Goal: Task Accomplishment & Management: Manage account settings

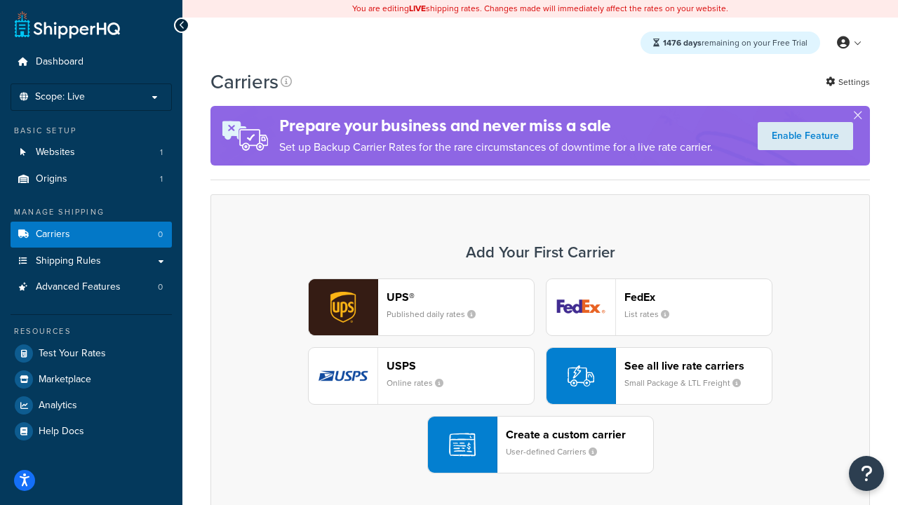
click at [540, 376] on div "UPS® Published daily rates FedEx List rates USPS Online rates See all live rate…" at bounding box center [540, 376] width 630 height 195
click at [698, 297] on header "FedEx" at bounding box center [697, 296] width 147 height 13
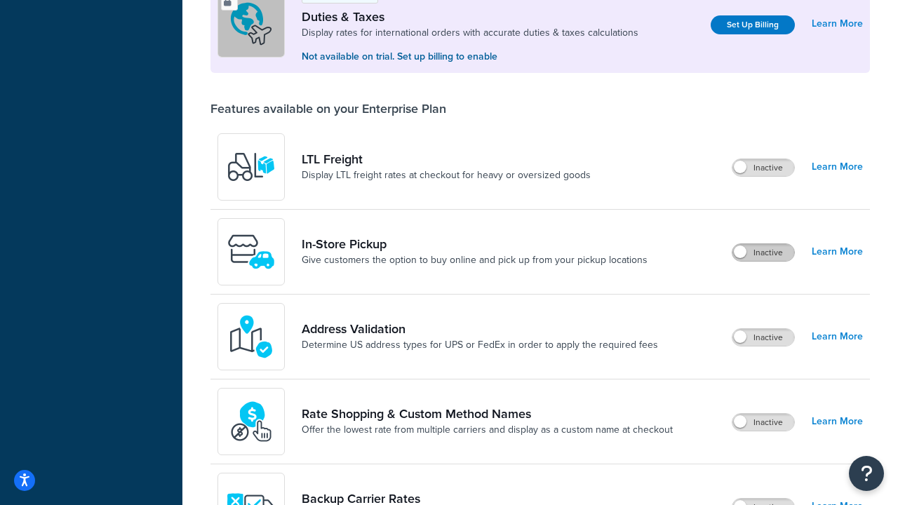
scroll to position [428, 0]
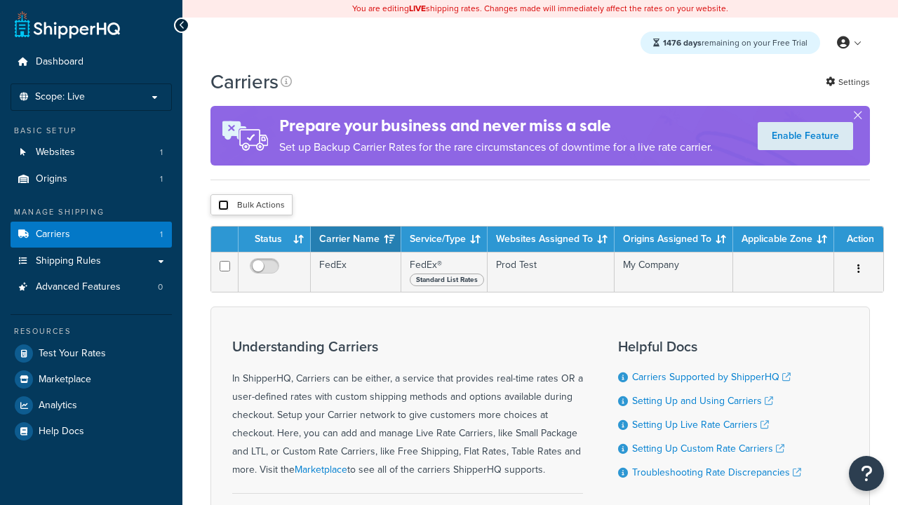
click at [223, 206] on input "checkbox" at bounding box center [223, 205] width 11 height 11
checkbox input "true"
click at [0, 0] on button "Delete" at bounding box center [0, 0] width 0 height 0
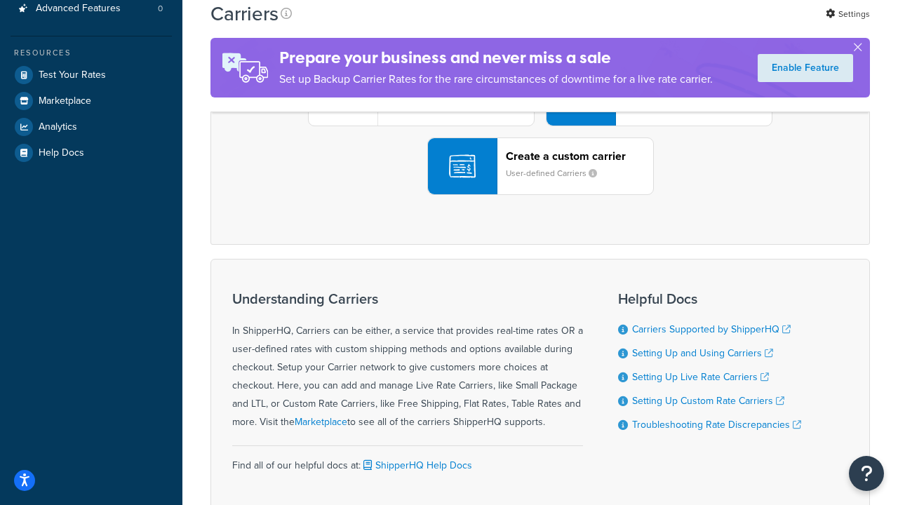
click at [540, 195] on div "UPS® Published daily rates FedEx List rates USPS Online rates See all live rate…" at bounding box center [540, 97] width 630 height 195
click at [698, 25] on header "FedEx" at bounding box center [697, 18] width 147 height 13
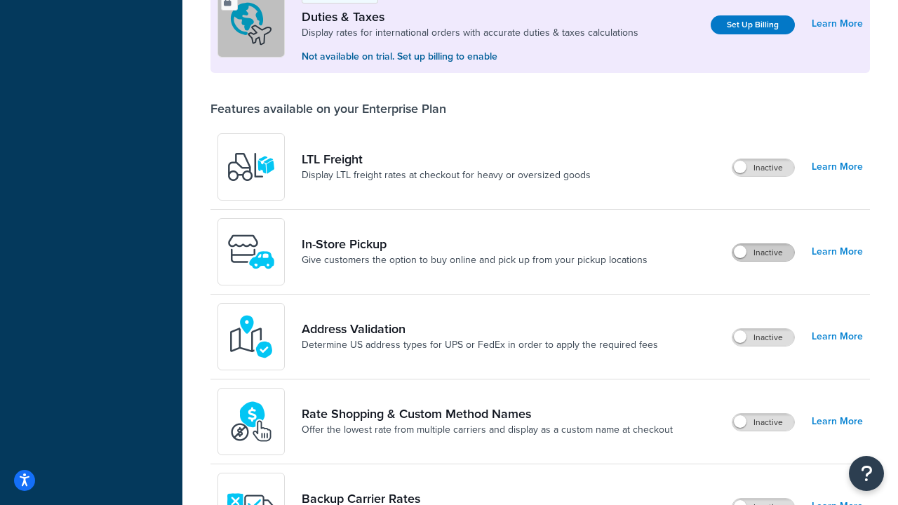
click at [764, 253] on label "Inactive" at bounding box center [763, 252] width 62 height 17
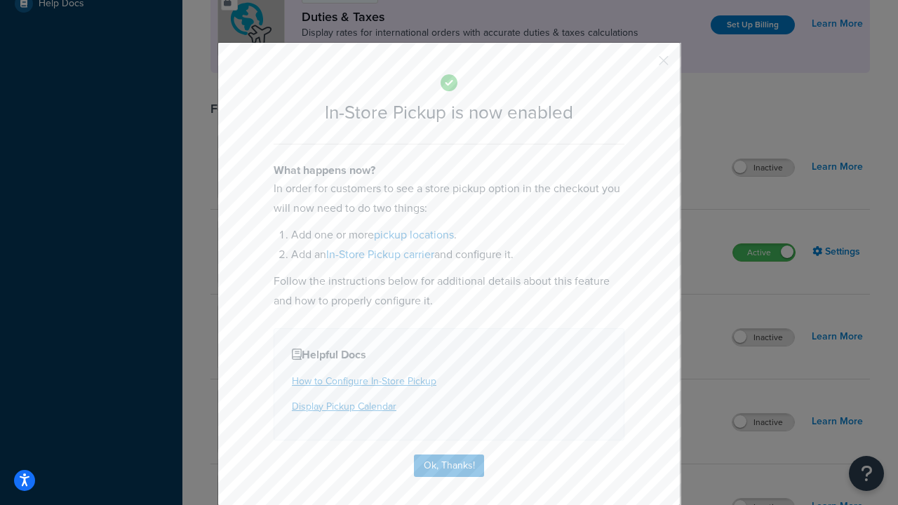
click at [643, 65] on button "button" at bounding box center [643, 66] width 4 height 4
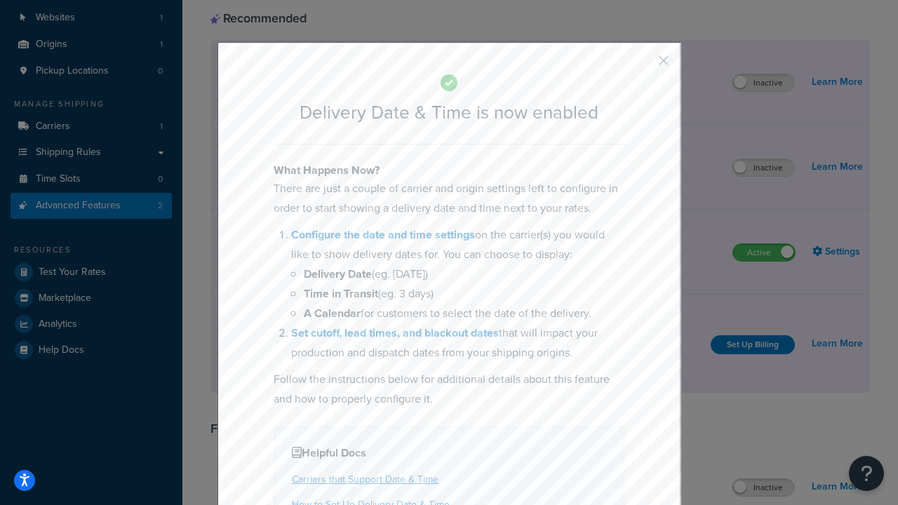
click at [643, 65] on button "button" at bounding box center [643, 66] width 4 height 4
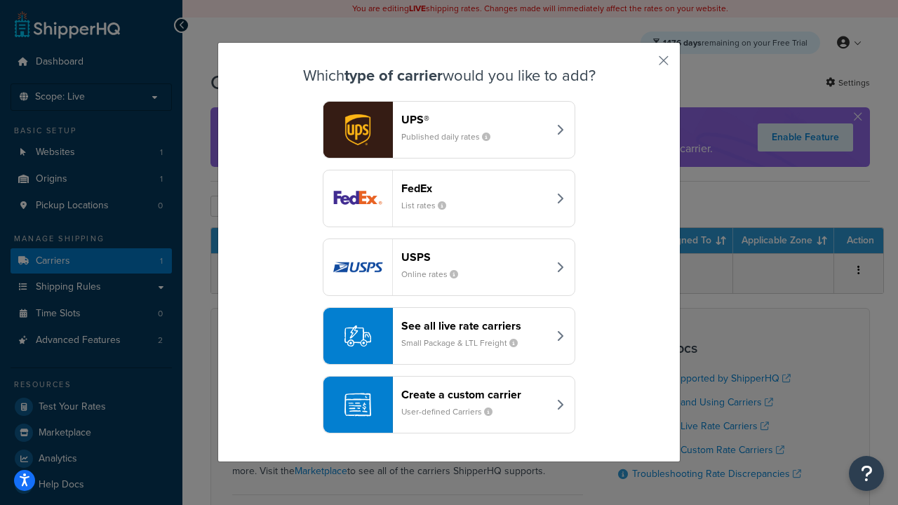
click at [449, 405] on div "Create a custom carrier User-defined Carriers" at bounding box center [474, 405] width 147 height 34
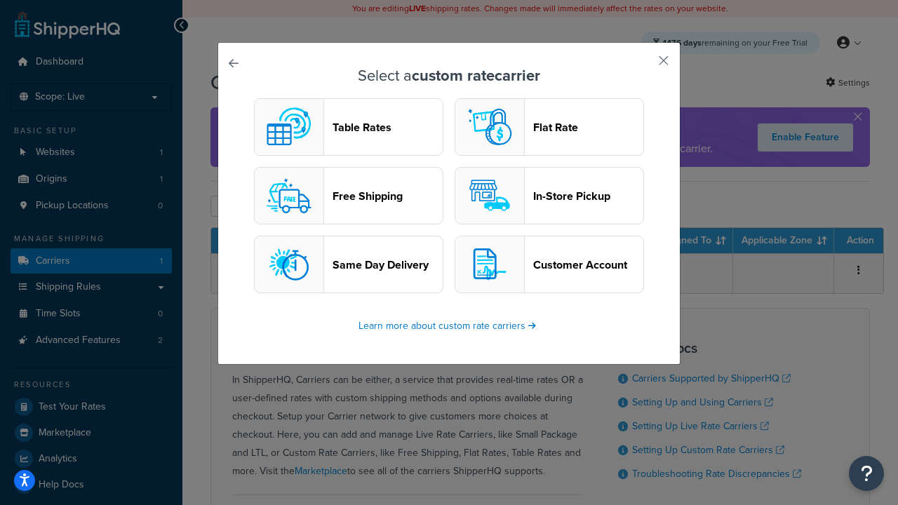
click at [549, 196] on header "In-Store Pickup" at bounding box center [588, 195] width 110 height 13
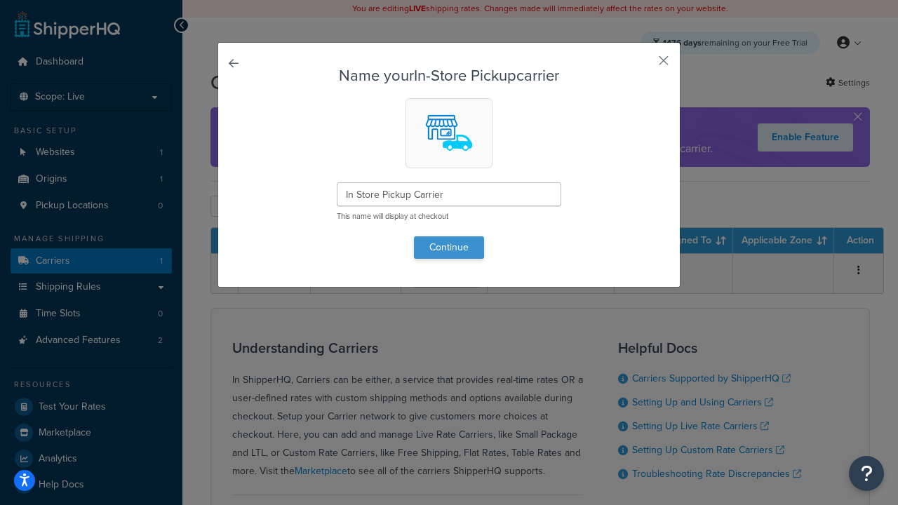
type input "In Store Pickup Carrier"
click at [449, 247] on button "Continue" at bounding box center [449, 247] width 70 height 22
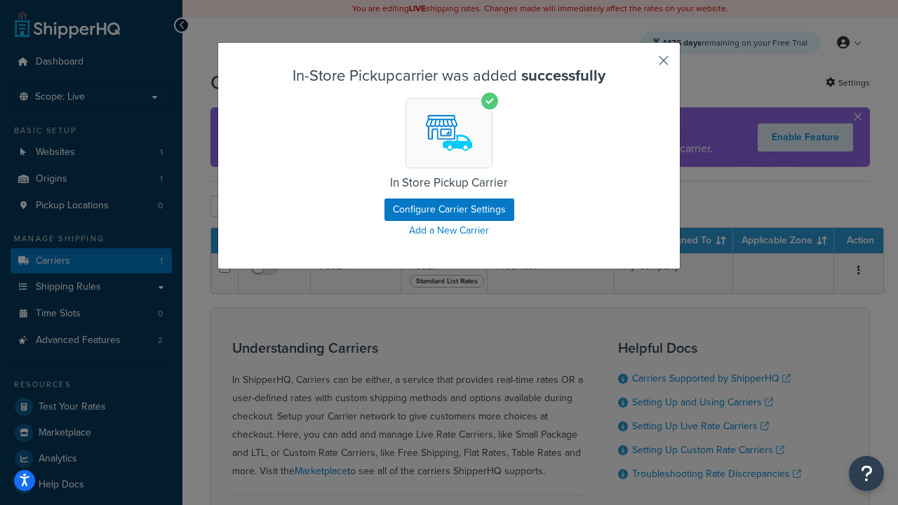
click at [643, 65] on button "button" at bounding box center [643, 66] width 4 height 4
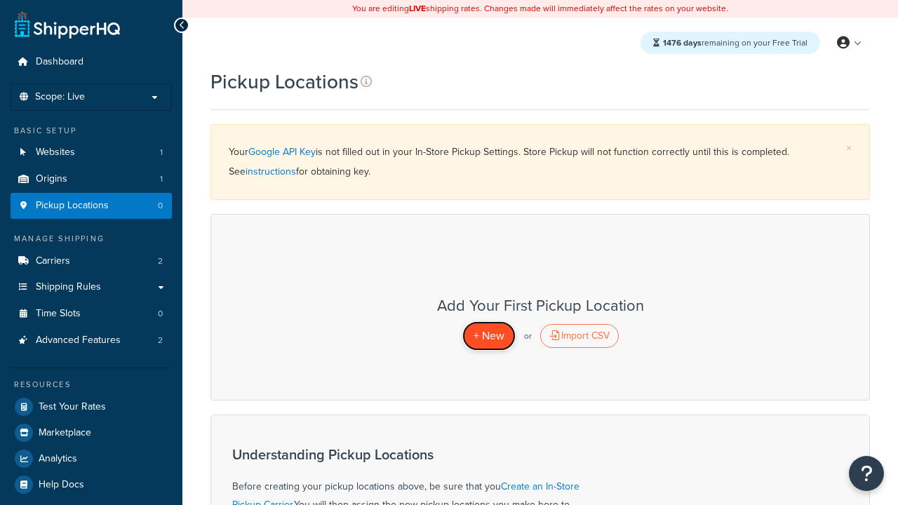
click at [488, 335] on span "+ New" at bounding box center [489, 336] width 31 height 16
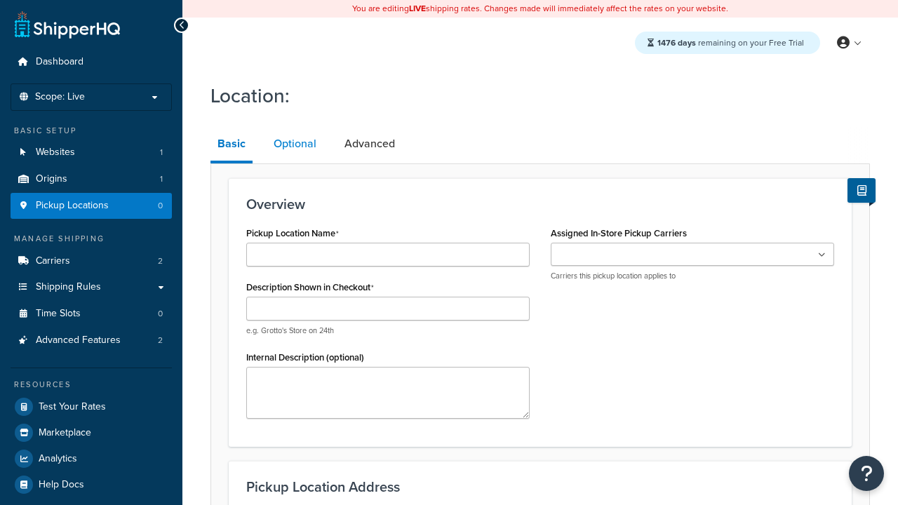
click at [294, 144] on link "Optional" at bounding box center [295, 144] width 57 height 34
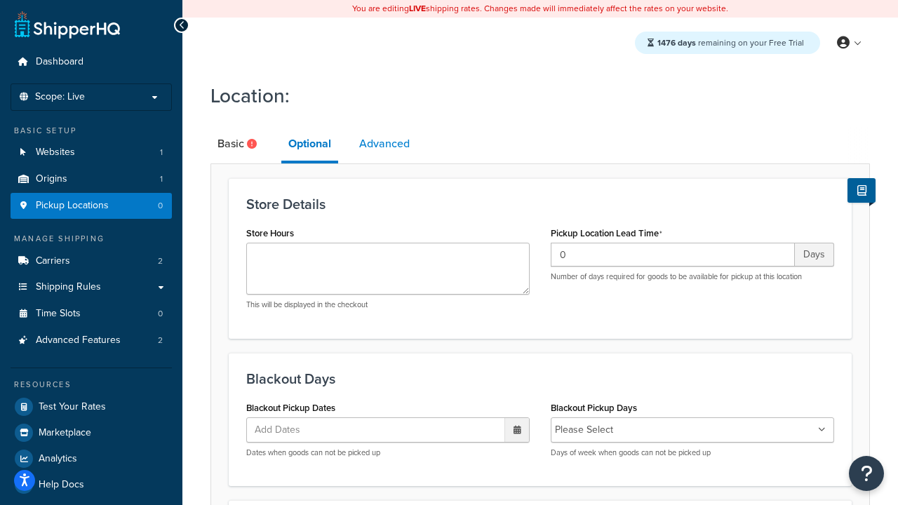
click at [385, 144] on link "Advanced" at bounding box center [384, 144] width 65 height 34
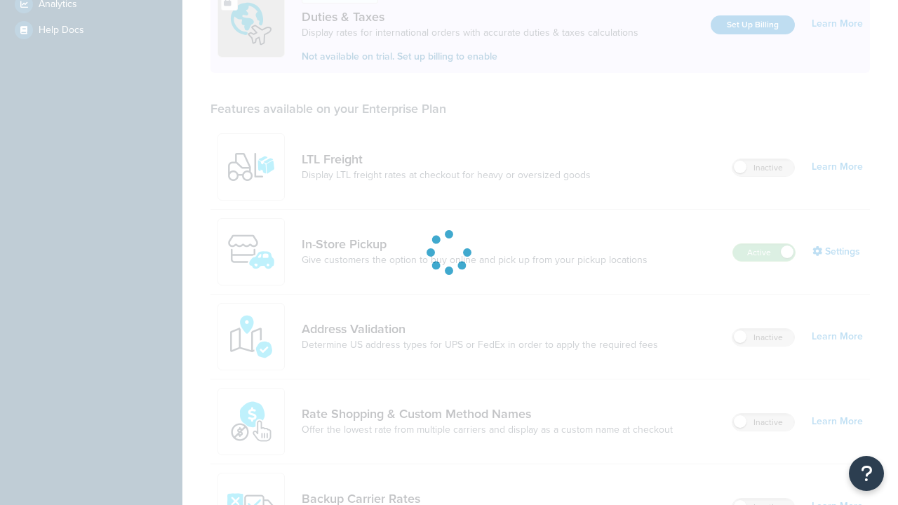
scroll to position [428, 0]
